Goal: Transaction & Acquisition: Purchase product/service

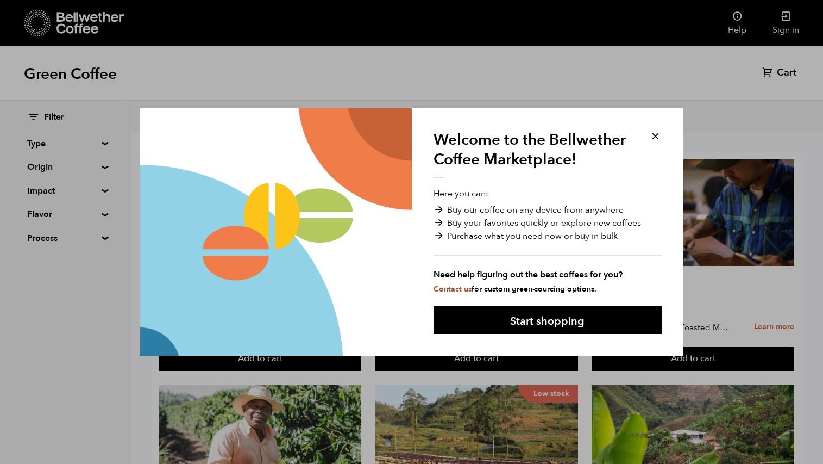
click at [653, 135] on button at bounding box center [655, 136] width 12 height 12
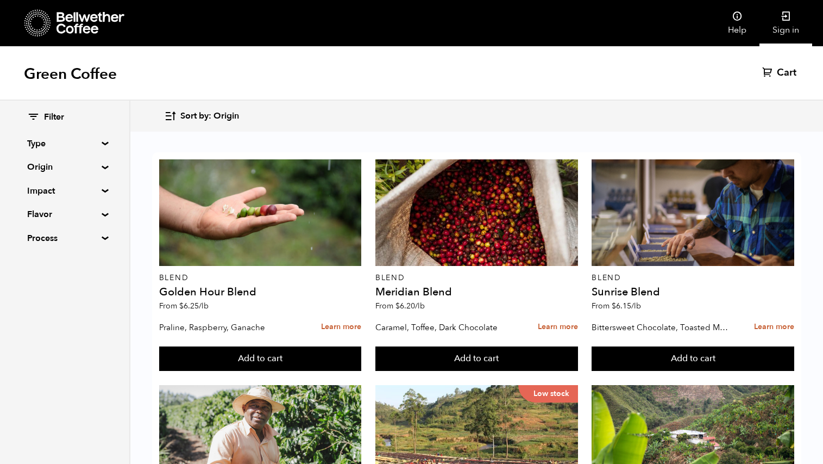
click at [792, 11] on link "Sign in" at bounding box center [786, 23] width 53 height 46
click at [98, 165] on summary "Origin" at bounding box center [64, 166] width 75 height 13
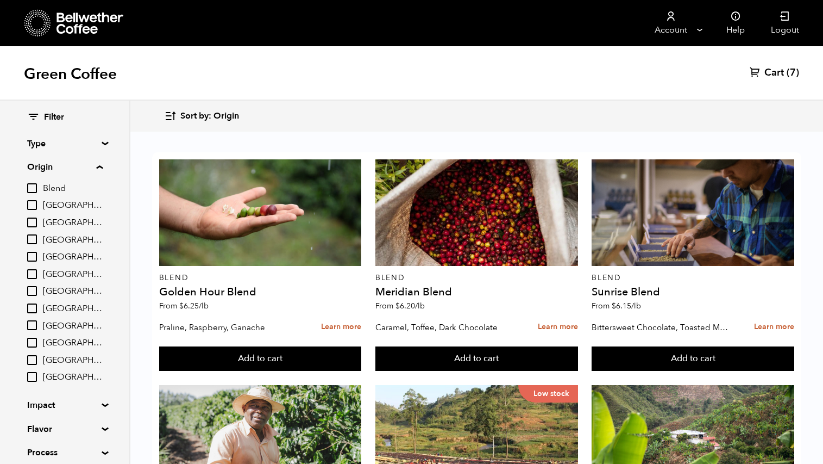
click at [32, 205] on input "[GEOGRAPHIC_DATA]" at bounding box center [32, 205] width 10 height 10
checkbox input "true"
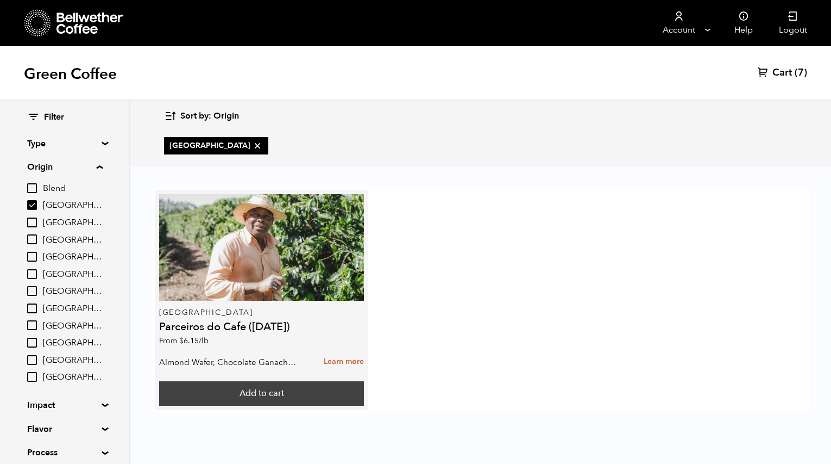
click at [257, 390] on button "Add to cart" at bounding box center [261, 393] width 205 height 25
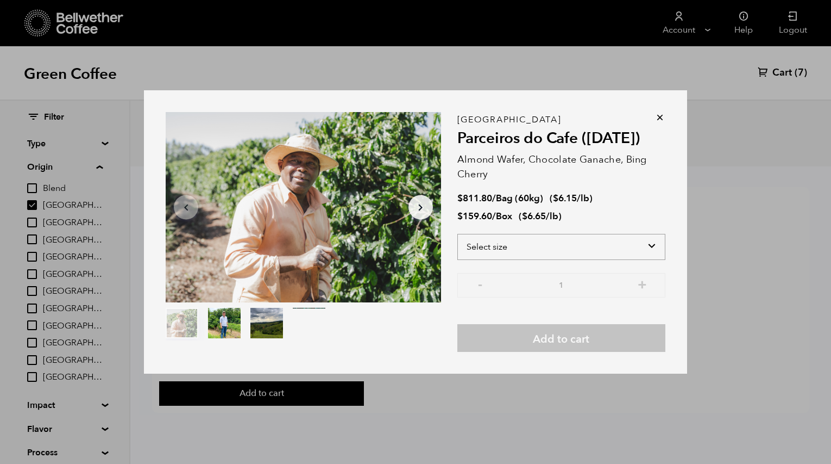
click at [612, 244] on select "Select size Bag (60kg) (132 lbs) Box (24 lbs)" at bounding box center [562, 247] width 208 height 26
select select "bag-3"
click at [458, 234] on select "Select size Bag (60kg) (132 lbs) Box (24 lbs)" at bounding box center [562, 247] width 208 height 26
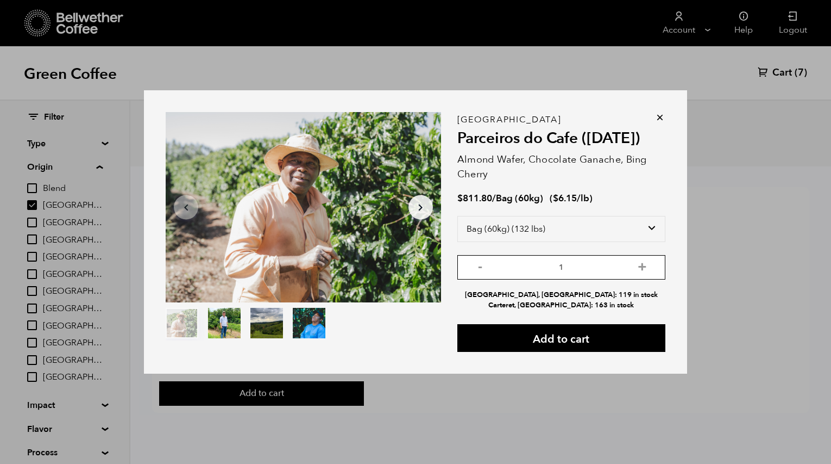
click at [579, 269] on input "1" at bounding box center [562, 267] width 208 height 24
drag, startPoint x: 583, startPoint y: 270, endPoint x: 551, endPoint y: 272, distance: 32.2
click at [551, 272] on input "1" at bounding box center [562, 267] width 208 height 24
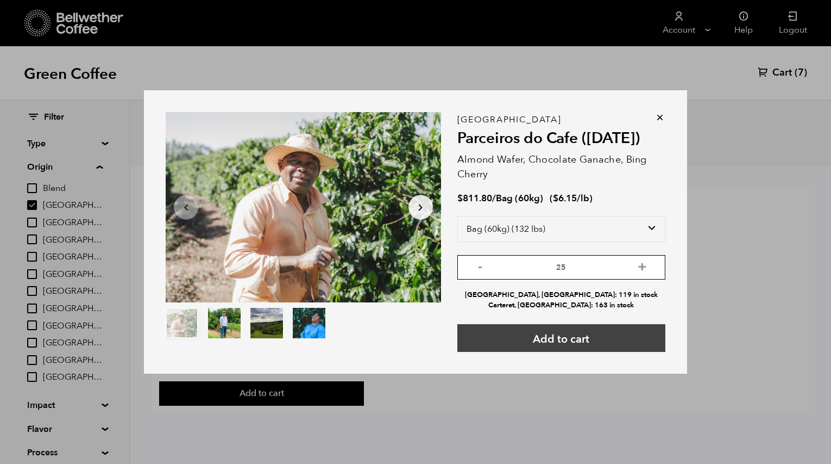
type input "25"
click at [577, 334] on button "Add to cart" at bounding box center [562, 338] width 208 height 28
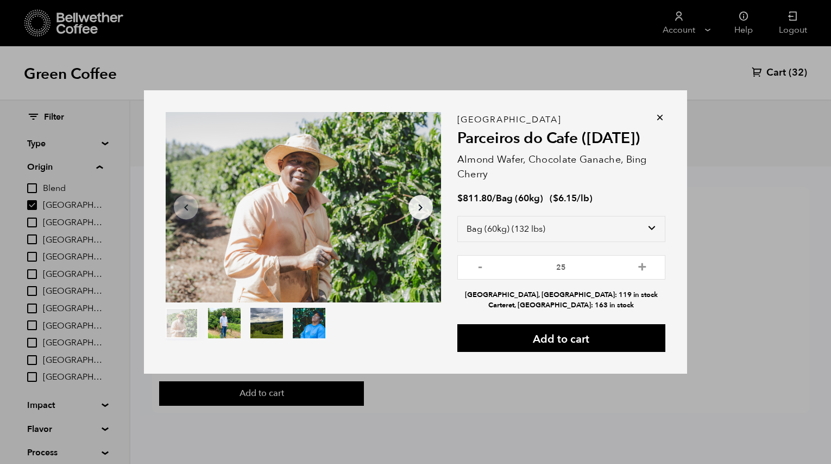
click at [665, 117] on icon at bounding box center [660, 117] width 11 height 11
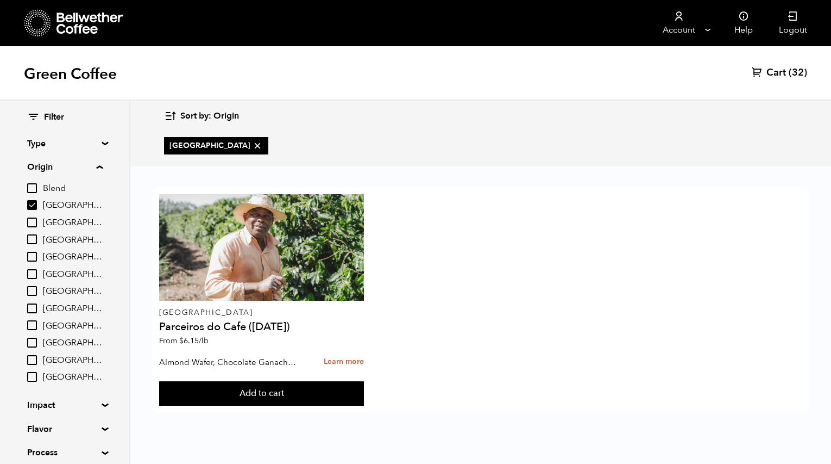
click at [32, 343] on input "[GEOGRAPHIC_DATA]" at bounding box center [32, 342] width 10 height 10
checkbox input "true"
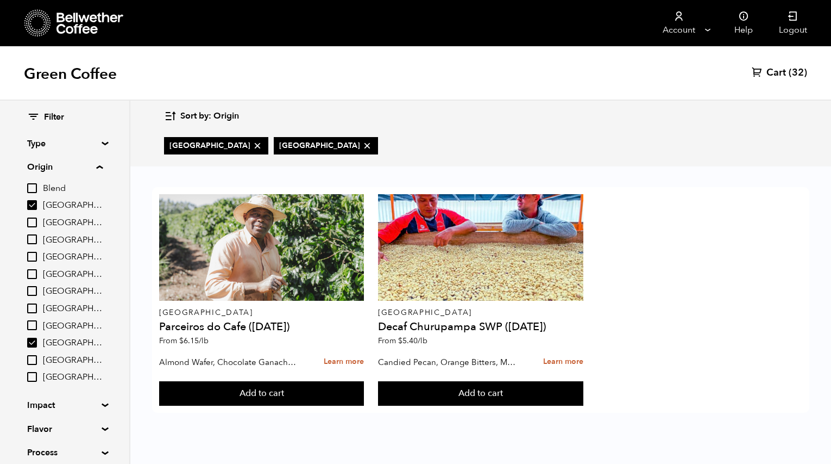
click at [36, 203] on input "[GEOGRAPHIC_DATA]" at bounding box center [32, 205] width 10 height 10
checkbox input "false"
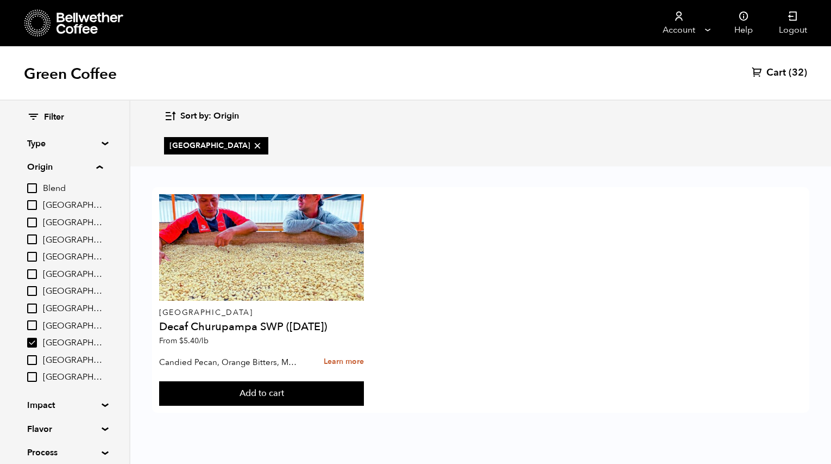
click at [34, 342] on input "[GEOGRAPHIC_DATA]" at bounding box center [32, 342] width 10 height 10
checkbox input "false"
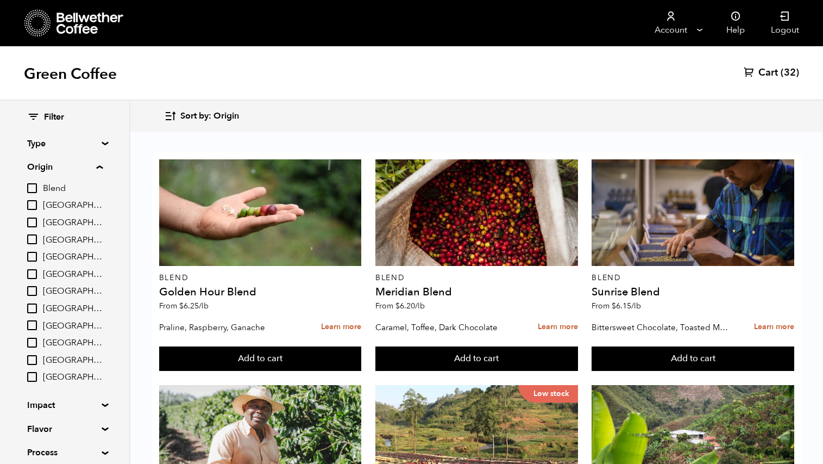
click at [769, 69] on span "Cart" at bounding box center [769, 72] width 20 height 13
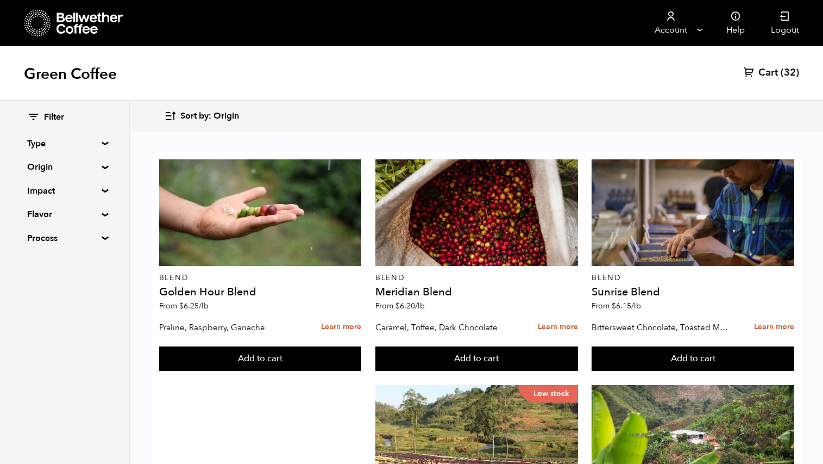
click at [178, 113] on button "Sort by: Origin" at bounding box center [201, 116] width 75 height 26
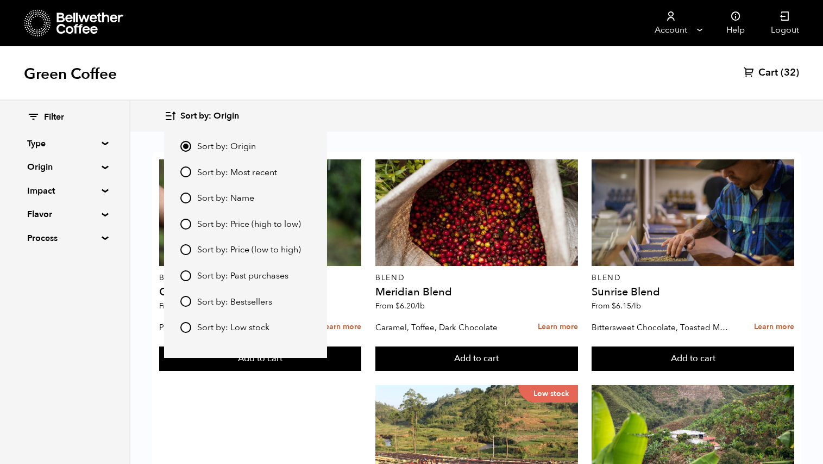
click at [184, 248] on input "Sort by: Price (low to high)" at bounding box center [185, 249] width 11 height 11
radio input "true"
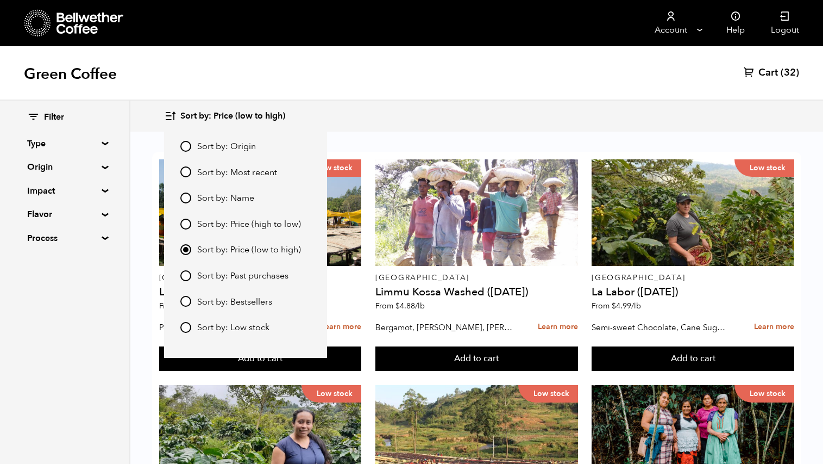
click at [415, 96] on div "Green Coffee Cart (32)" at bounding box center [411, 73] width 823 height 54
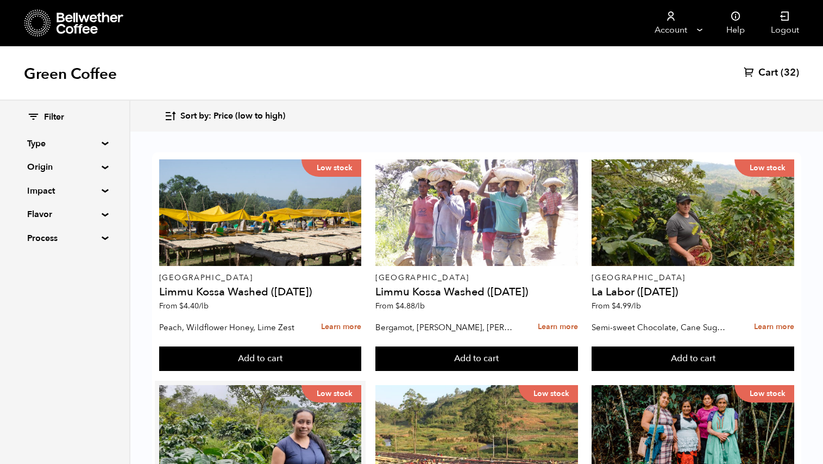
scroll to position [54, 0]
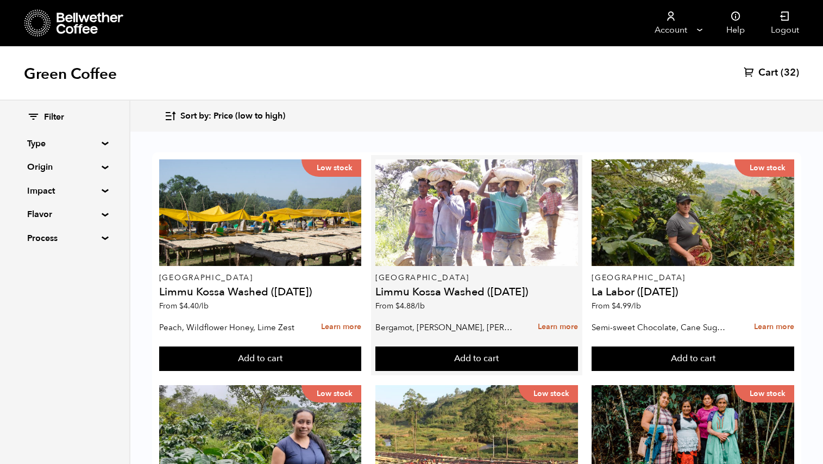
click at [453, 302] on p "From $ 4.88 /lb" at bounding box center [476, 306] width 203 height 8
click at [458, 286] on h4 "Limmu Kossa Washed ([DATE])" at bounding box center [476, 291] width 203 height 11
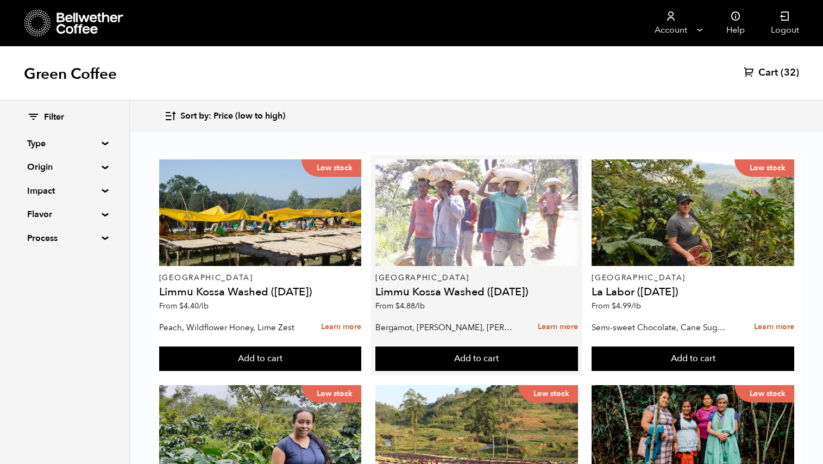
click at [472, 203] on div at bounding box center [476, 212] width 203 height 107
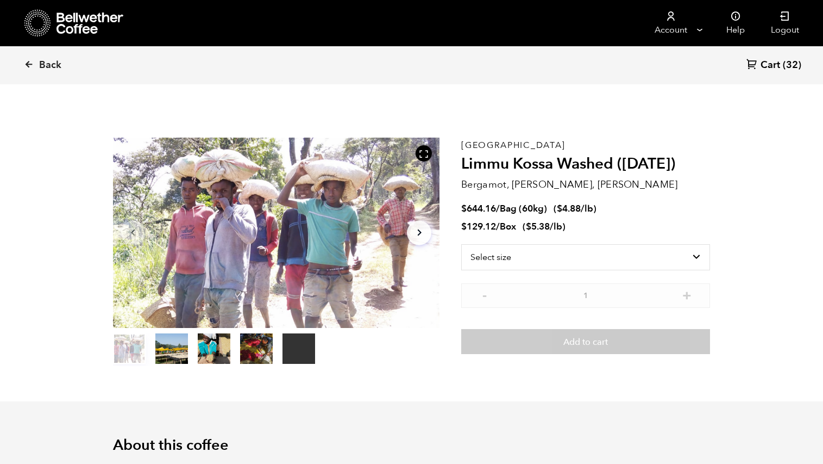
scroll to position [473, 579]
click at [549, 262] on select "Select size Bag (60kg) (132 lbs) Box (24 lbs)" at bounding box center [585, 257] width 249 height 26
click at [28, 62] on icon at bounding box center [29, 64] width 10 height 10
